Goal: Navigation & Orientation: Understand site structure

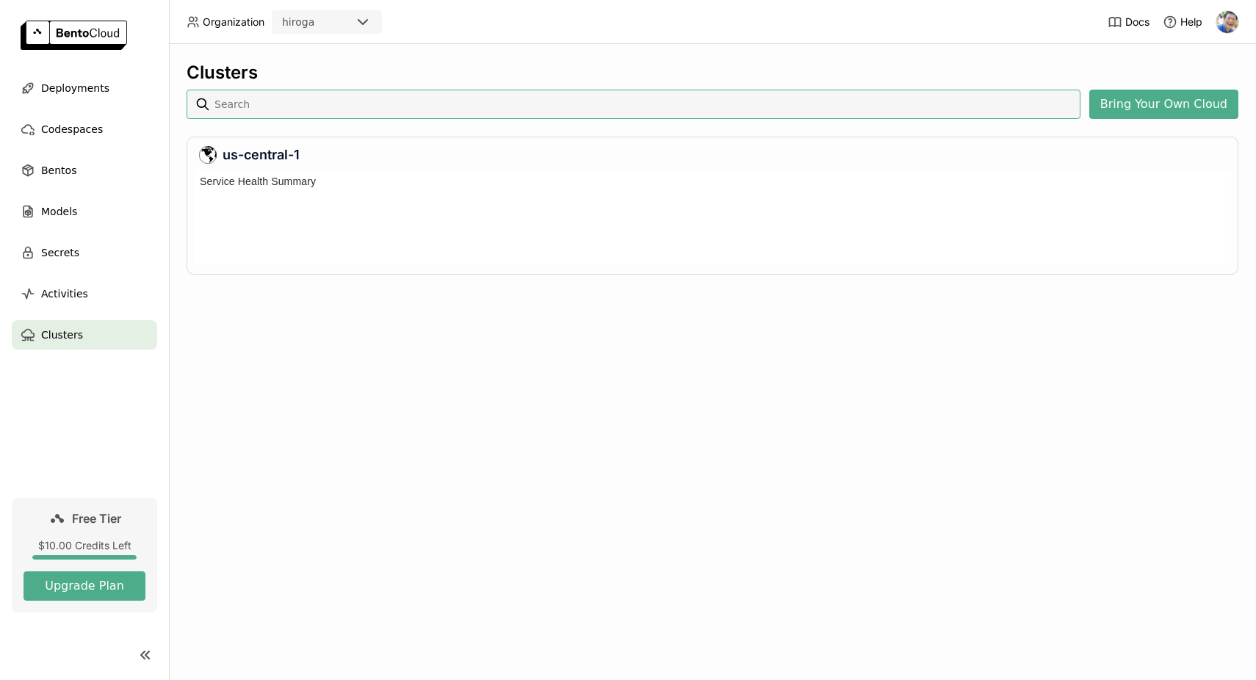
scroll to position [96, 1037]
click at [453, 219] on div at bounding box center [738, 223] width 959 height 37
click at [65, 298] on span "Activities" at bounding box center [64, 294] width 47 height 18
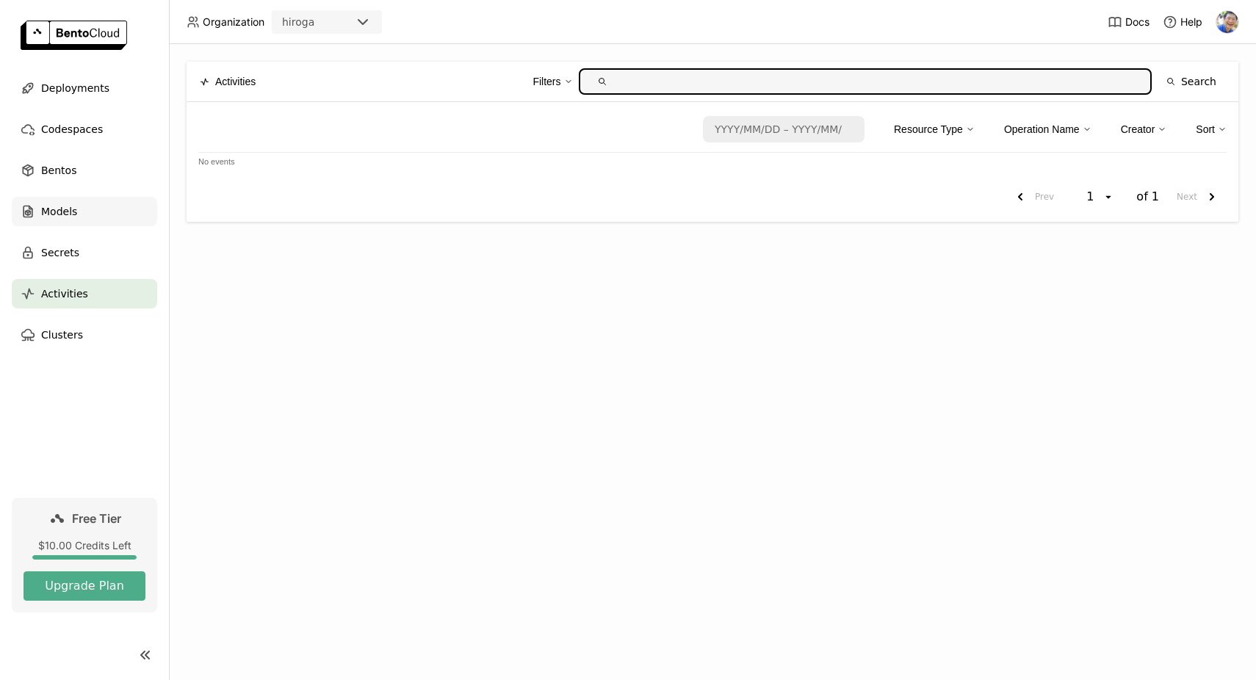
click at [76, 216] on div "Models" at bounding box center [84, 211] width 145 height 29
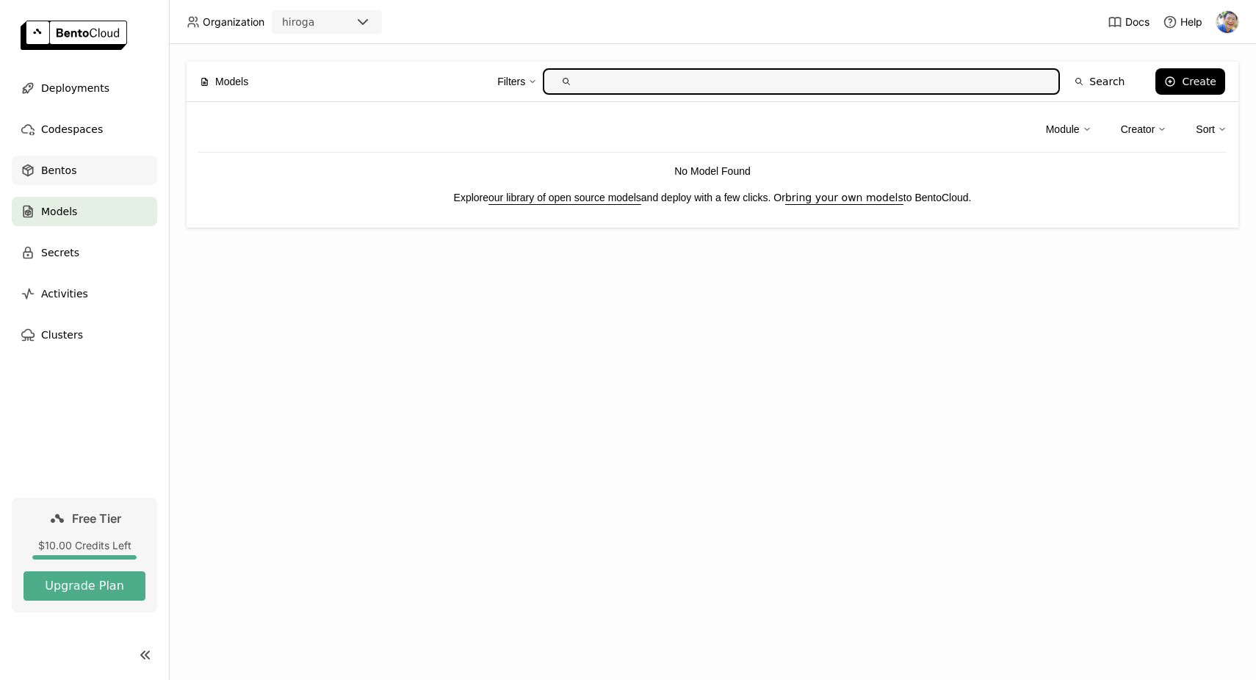
click at [93, 168] on div "Bentos" at bounding box center [84, 170] width 145 height 29
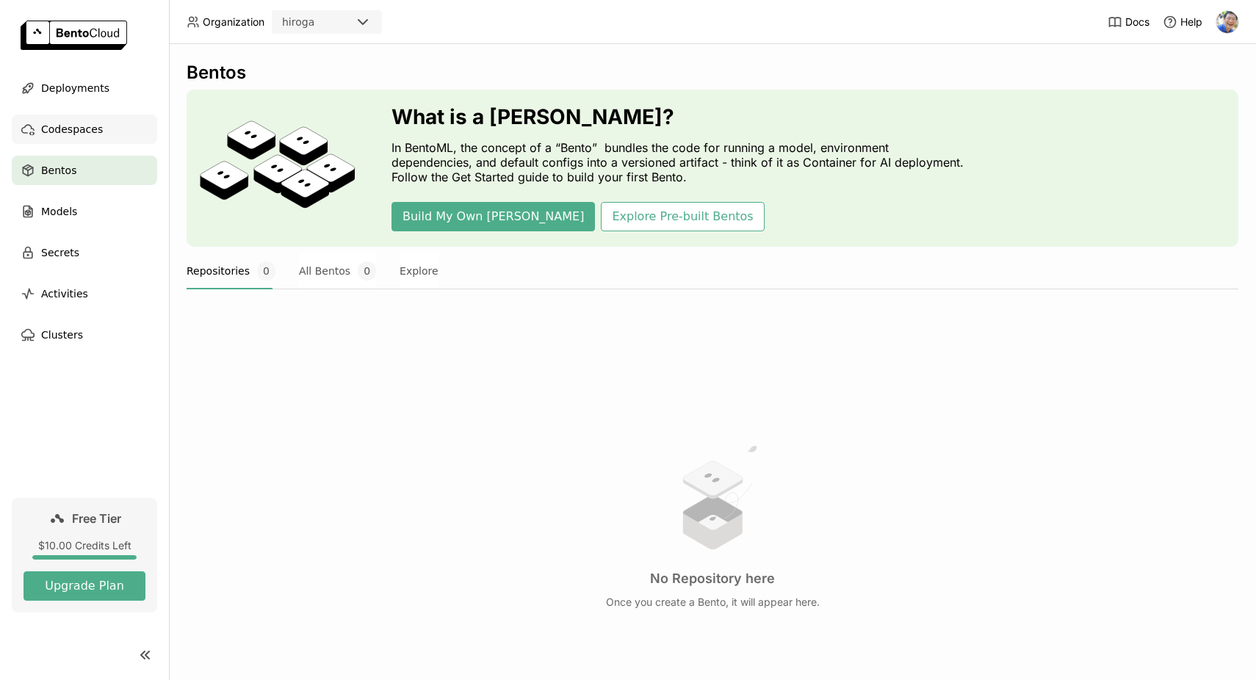
click at [92, 118] on div "Codespaces" at bounding box center [84, 129] width 145 height 29
